Goal: Task Accomplishment & Management: Use online tool/utility

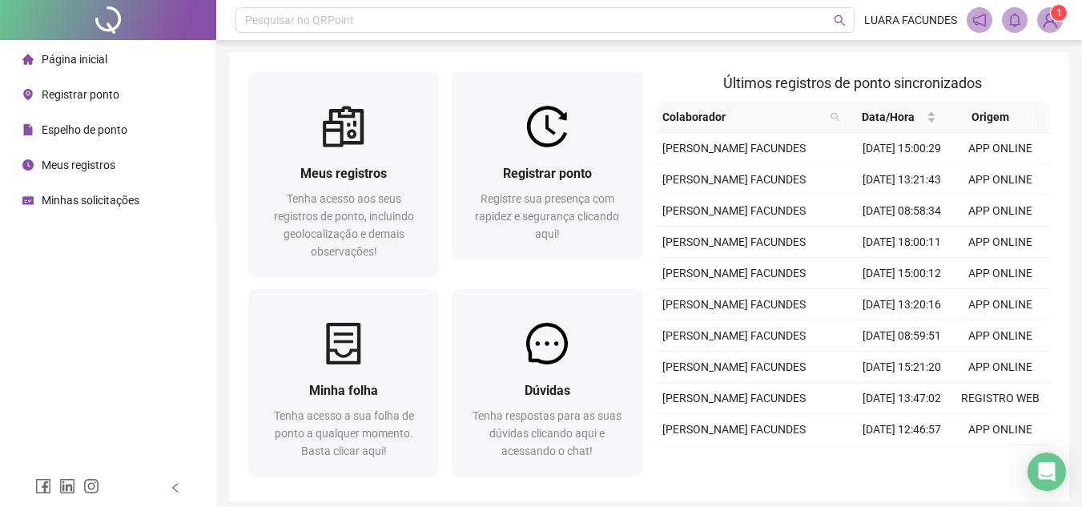
click at [114, 91] on span "Registrar ponto" at bounding box center [81, 94] width 78 height 13
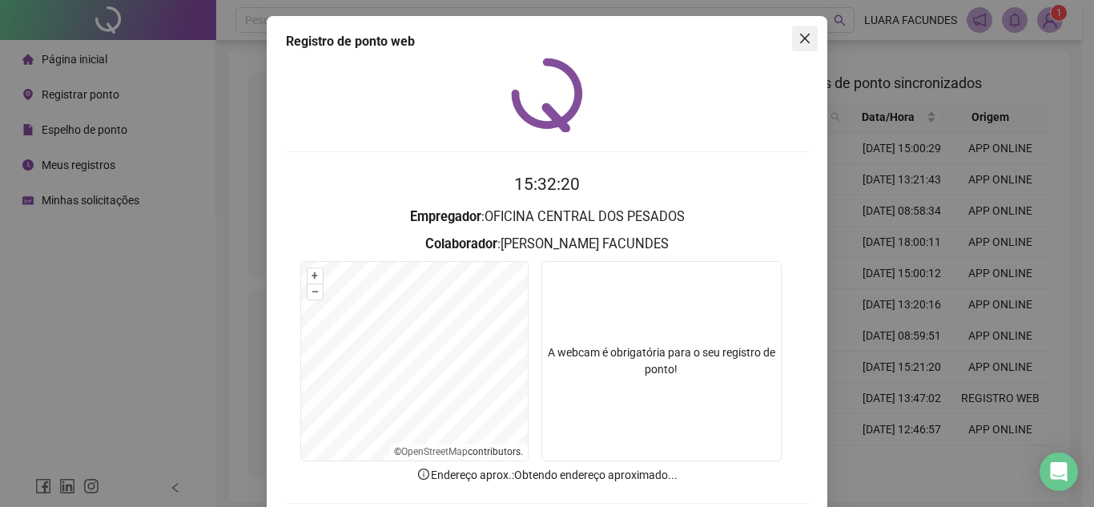
click at [808, 46] on button "Close" at bounding box center [805, 39] width 26 height 26
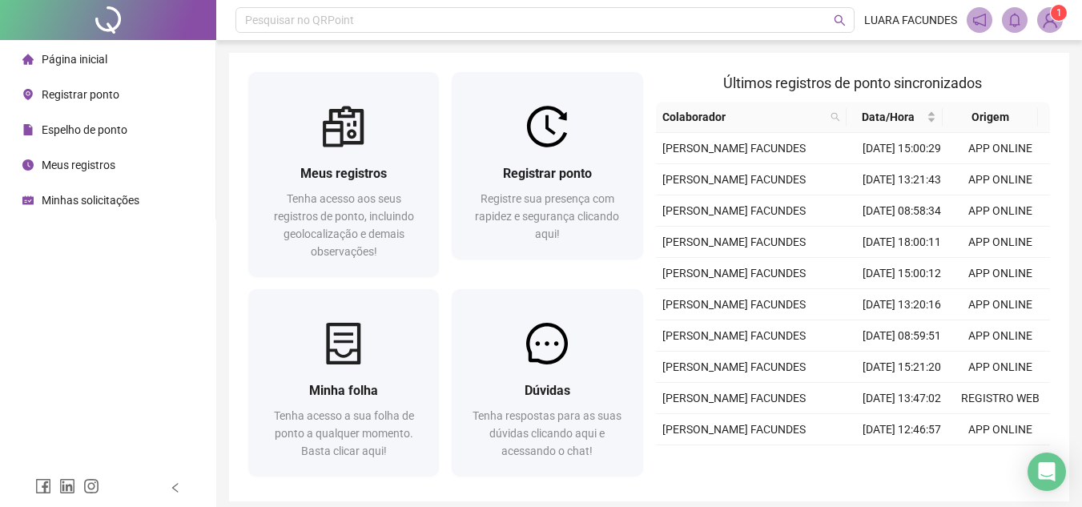
click at [75, 169] on span "Meus registros" at bounding box center [79, 165] width 74 height 13
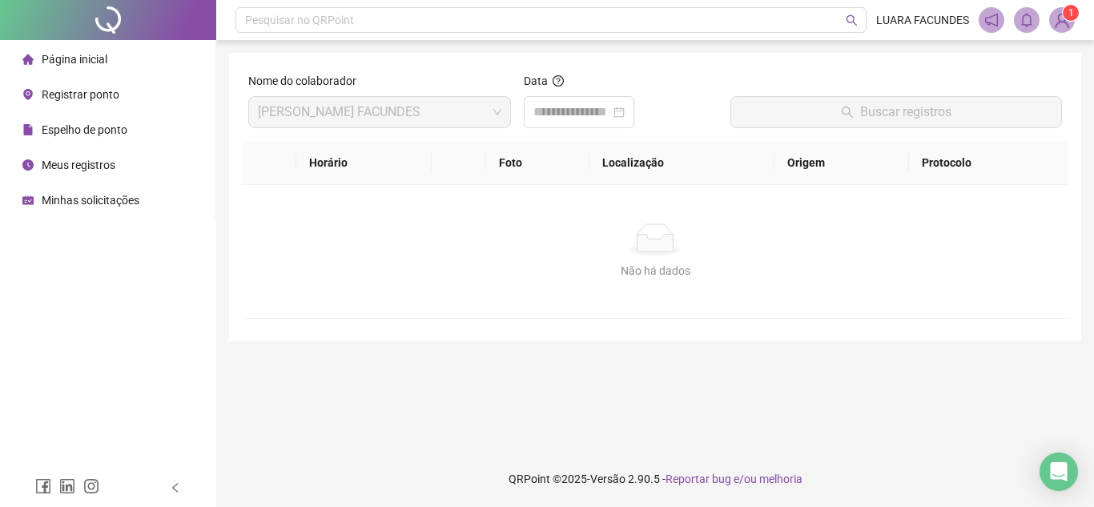
click at [137, 129] on li "Espelho de ponto" at bounding box center [107, 130] width 209 height 32
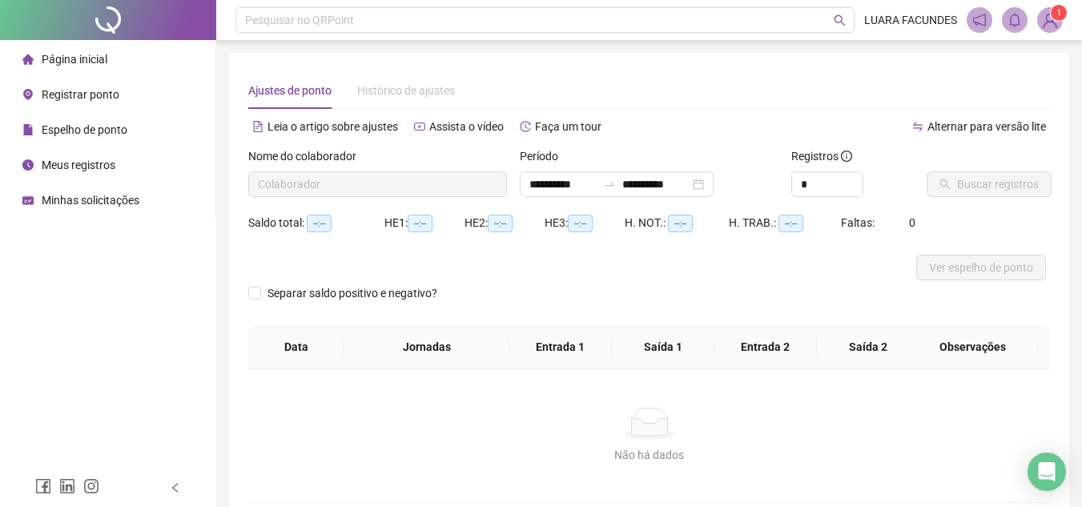
type input "**********"
click at [961, 198] on div "Buscar registros" at bounding box center [988, 178] width 136 height 62
click at [965, 183] on span "Buscar registros" at bounding box center [998, 184] width 82 height 18
